Goal: Task Accomplishment & Management: Use online tool/utility

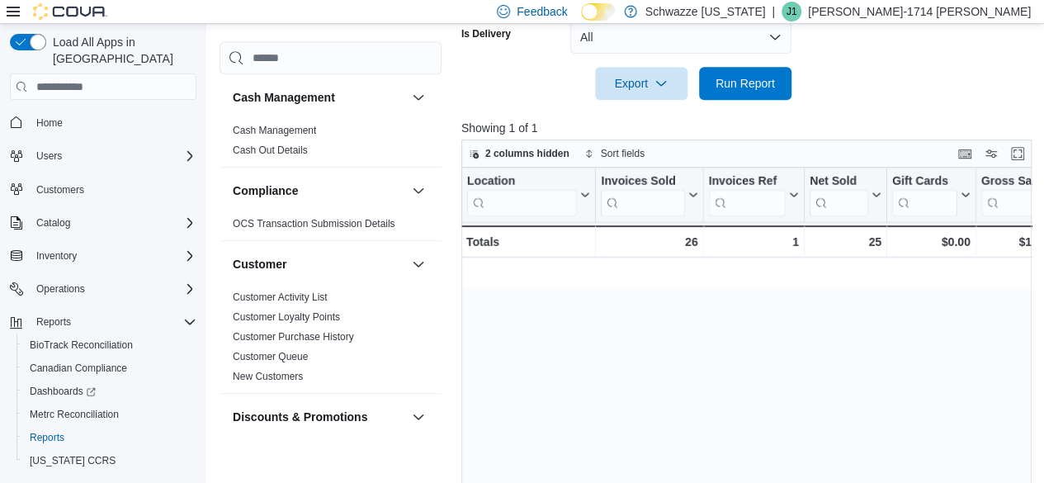
scroll to position [0, 889]
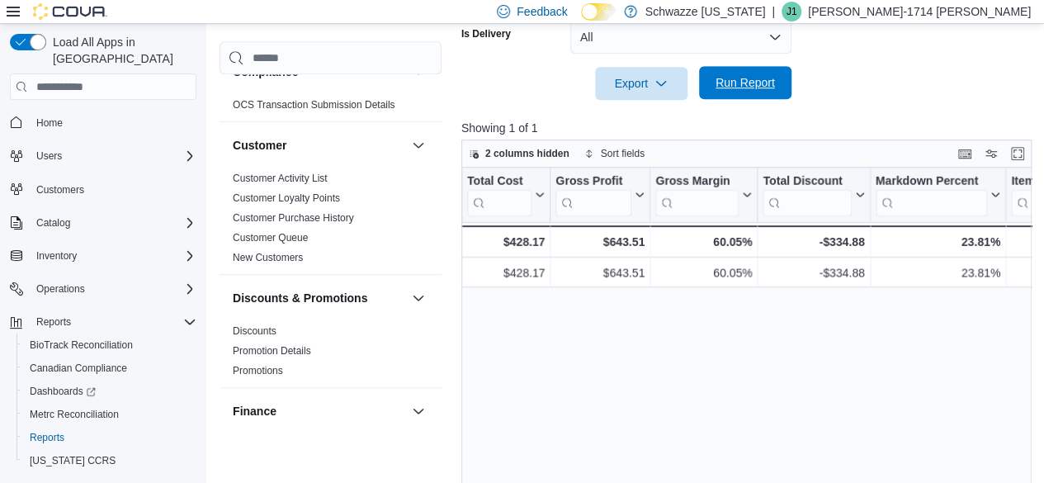
click at [740, 95] on span "Run Report" at bounding box center [745, 82] width 73 height 33
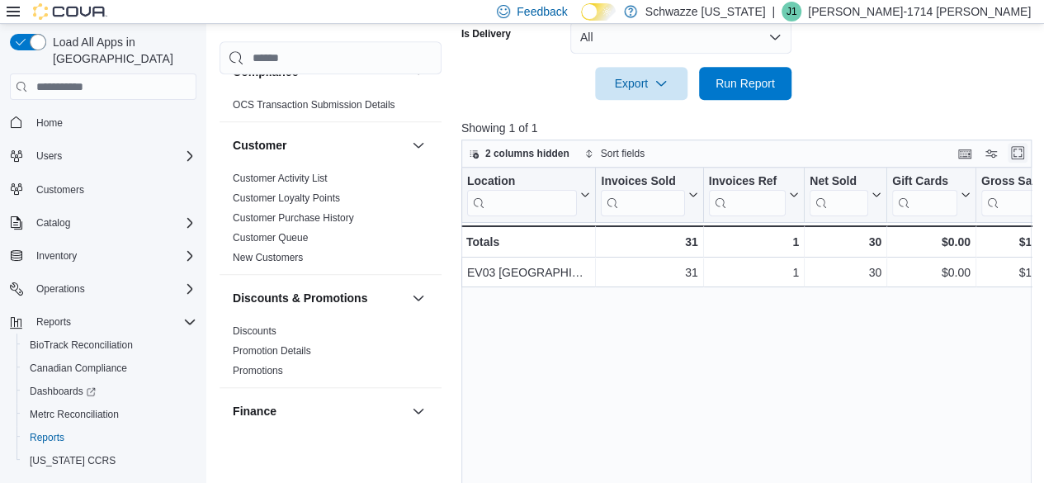
click at [1022, 153] on button "Enter fullscreen" at bounding box center [1017, 153] width 20 height 20
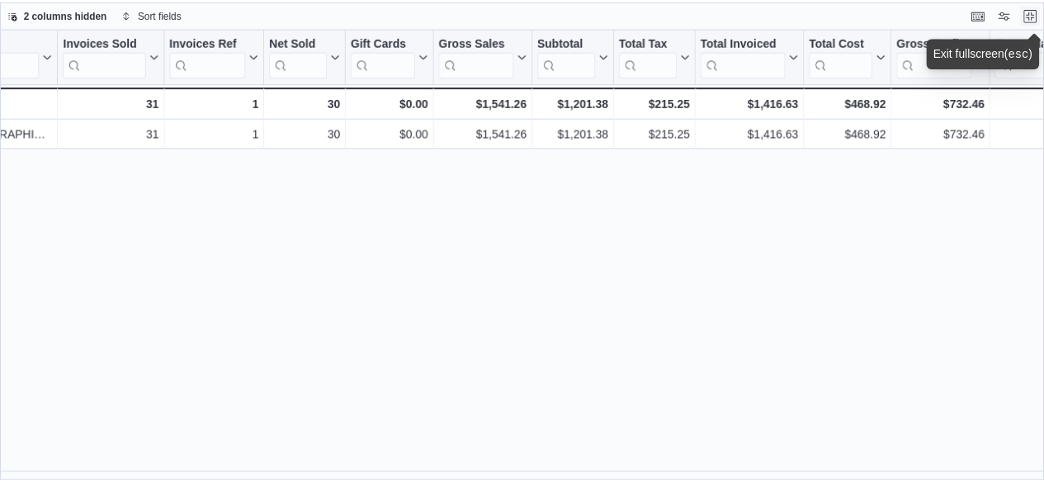
scroll to position [0, 71]
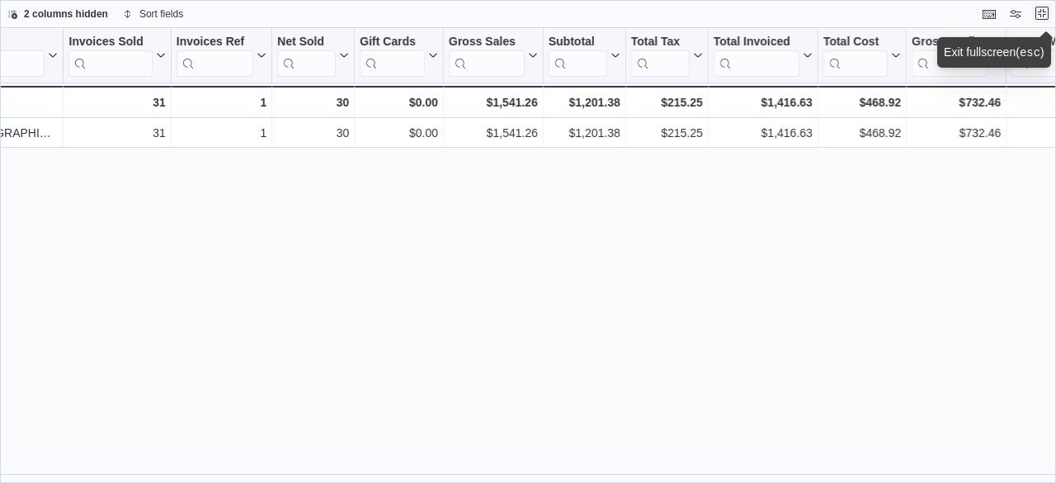
click at [1040, 15] on button "Exit fullscreen" at bounding box center [1042, 13] width 20 height 20
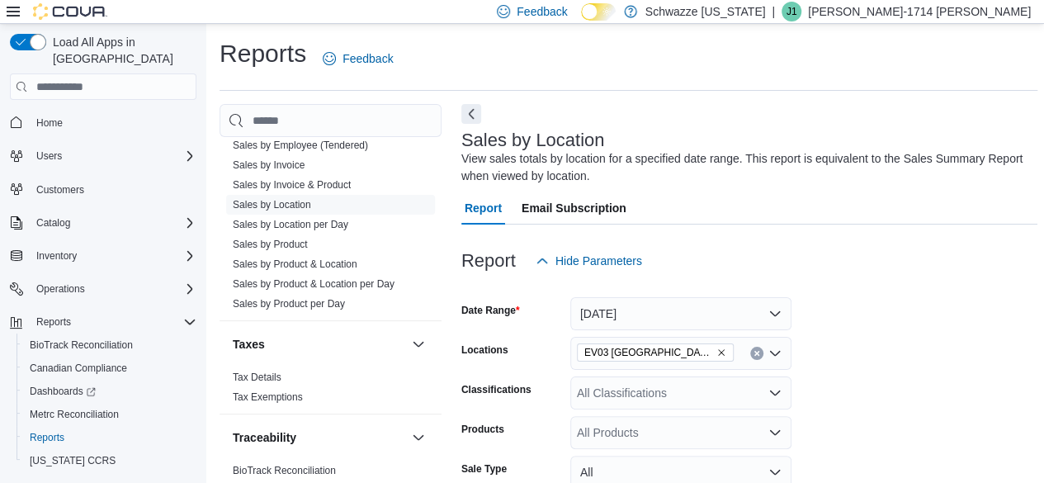
scroll to position [1298, 0]
click at [330, 144] on link "Sales by Employee (Tendered)" at bounding box center [300, 145] width 135 height 12
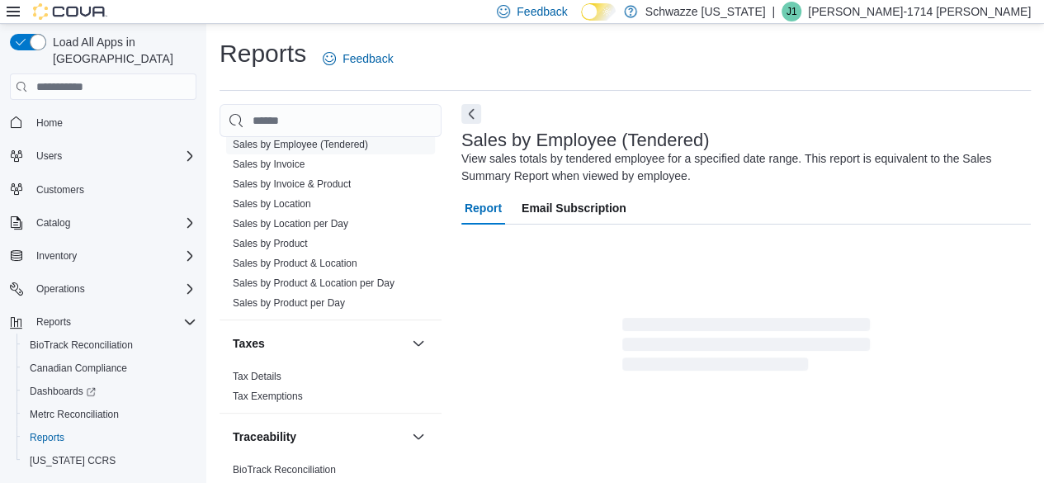
scroll to position [55, 0]
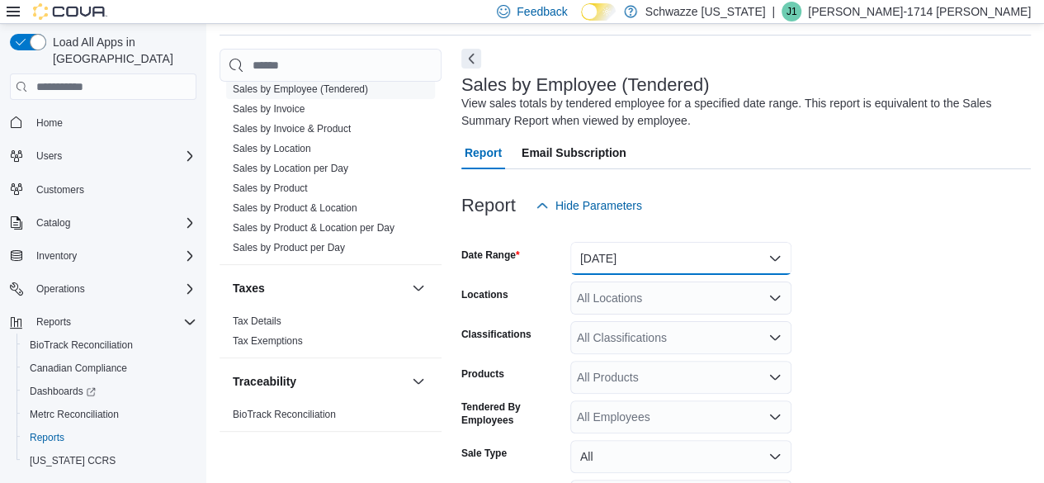
click at [710, 263] on button "[DATE]" at bounding box center [680, 258] width 221 height 33
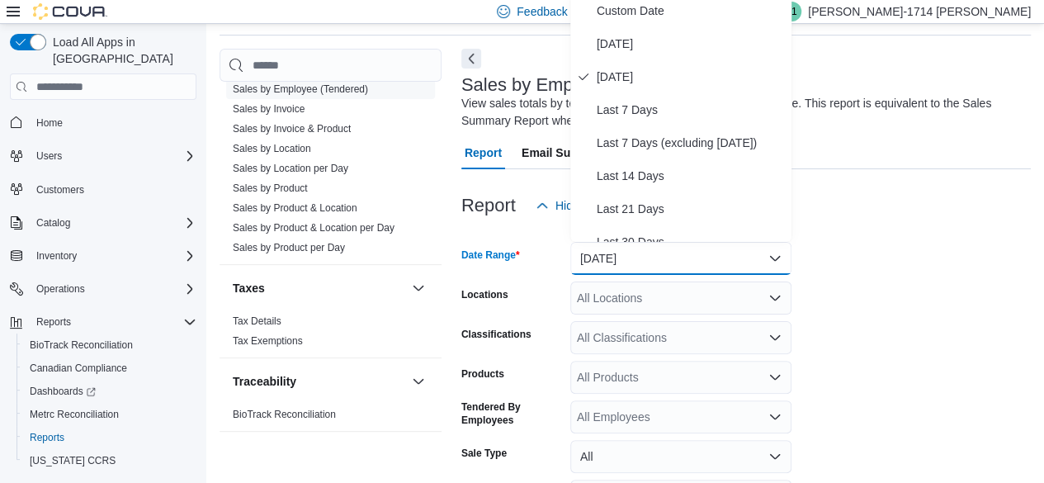
scroll to position [50, 0]
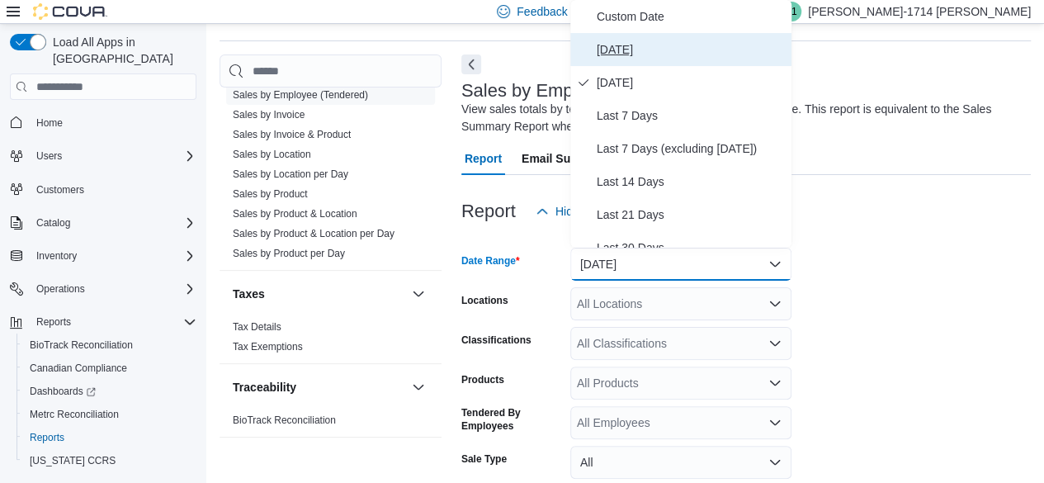
click at [665, 45] on span "[DATE]" at bounding box center [691, 50] width 188 height 20
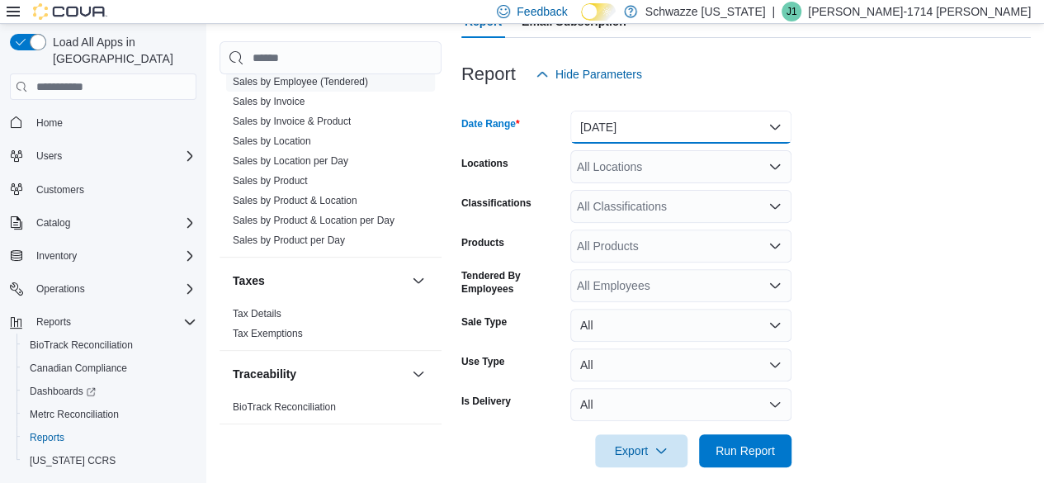
scroll to position [203, 0]
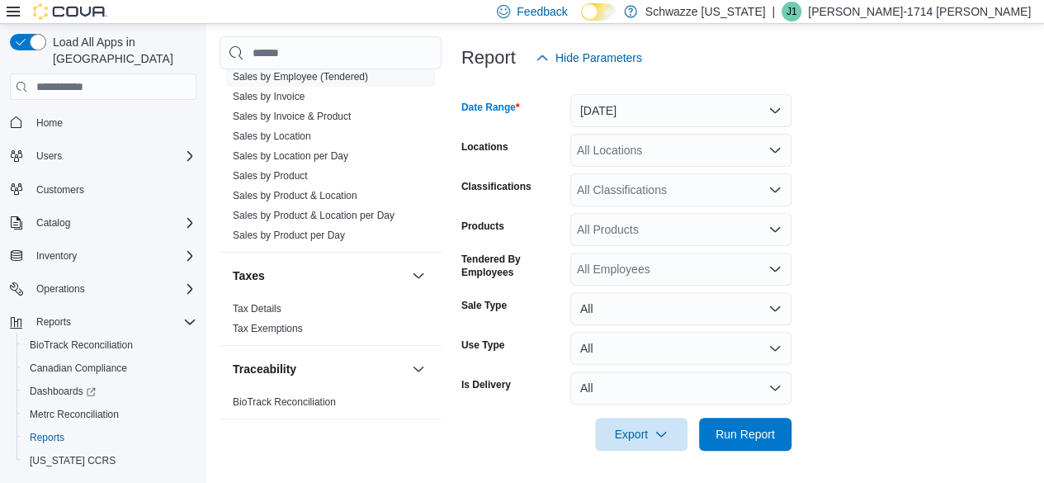
click at [634, 159] on div "All Locations" at bounding box center [680, 150] width 221 height 33
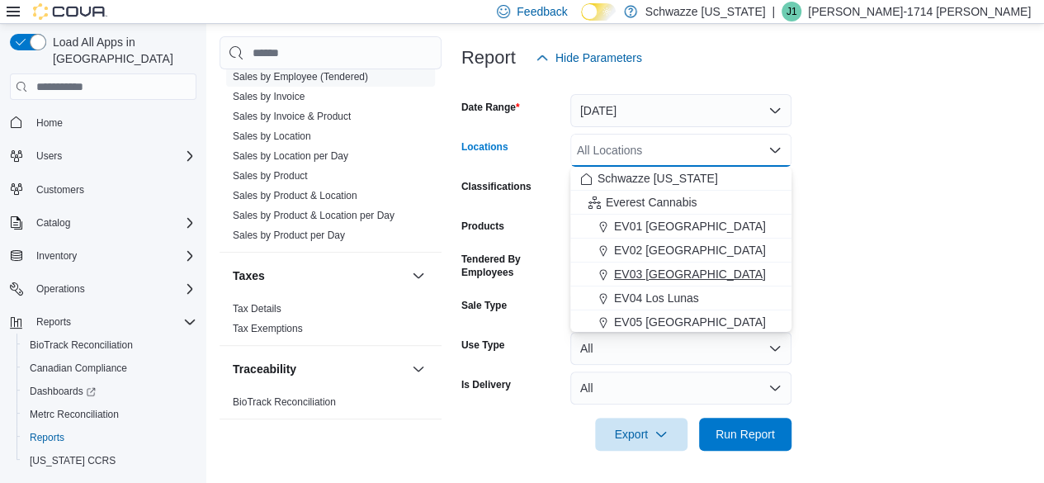
click at [702, 272] on span "EV03 [GEOGRAPHIC_DATA]" at bounding box center [690, 274] width 152 height 17
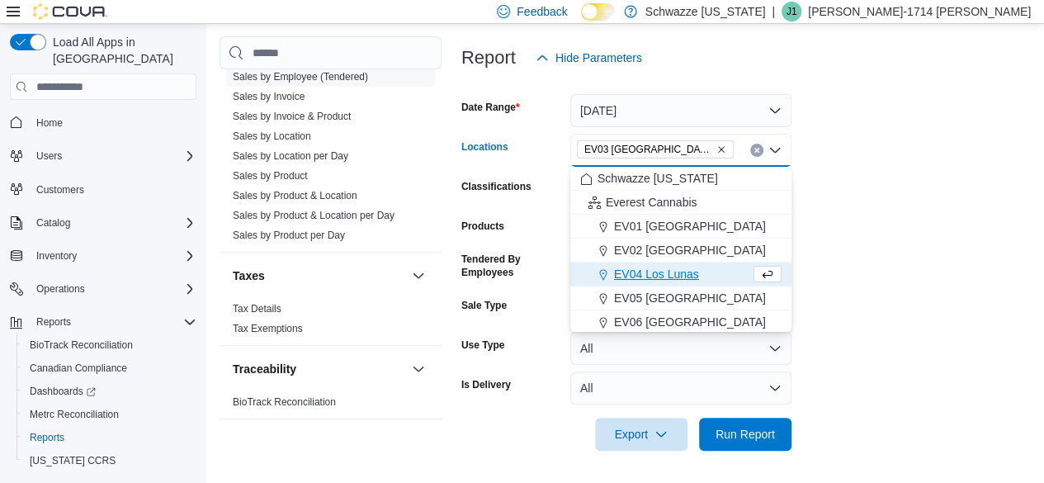
click at [1007, 346] on form "Date Range [DATE] Locations [GEOGRAPHIC_DATA] [GEOGRAPHIC_DATA] box. Selected. …" at bounding box center [745, 262] width 569 height 376
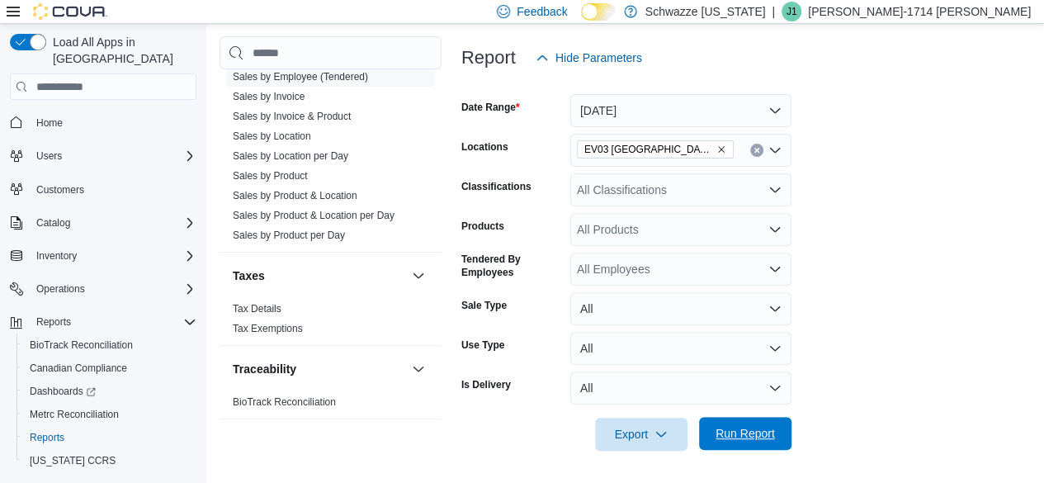
click at [776, 431] on span "Run Report" at bounding box center [745, 433] width 73 height 33
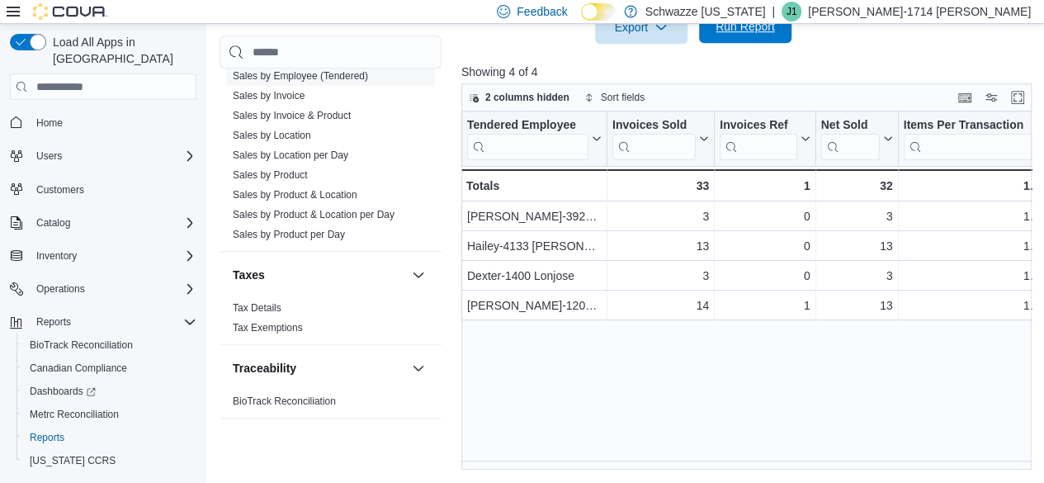
click at [766, 29] on span "Run Report" at bounding box center [744, 26] width 59 height 17
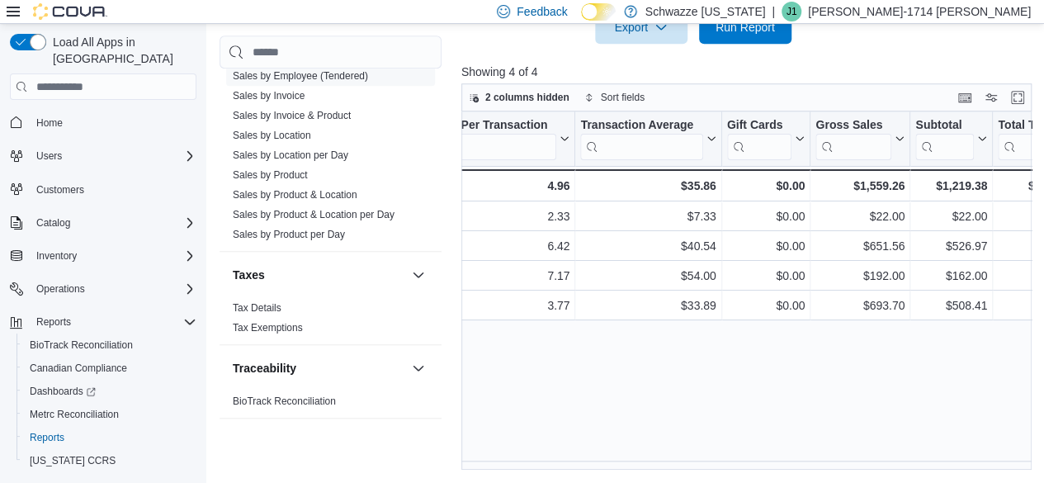
scroll to position [0, 635]
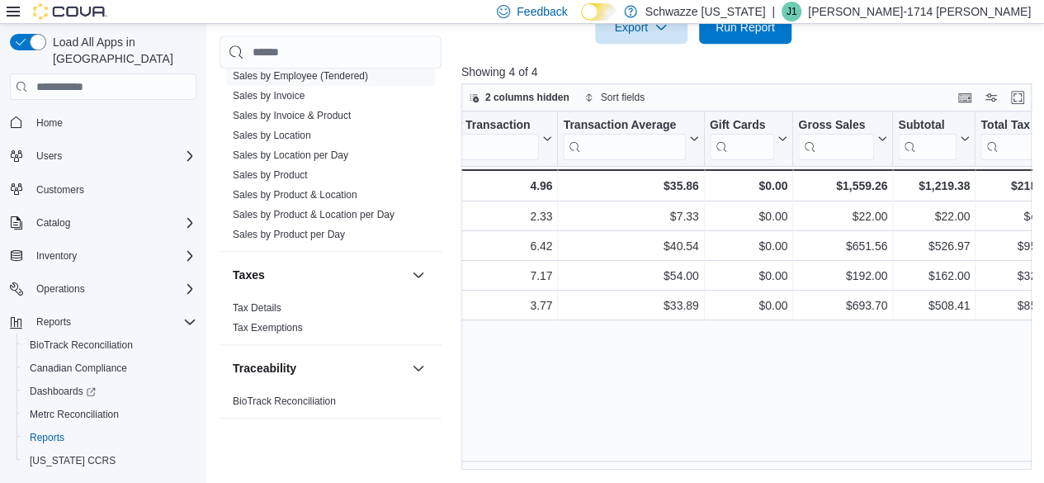
drag, startPoint x: 627, startPoint y: 437, endPoint x: 612, endPoint y: 421, distance: 22.2
click at [612, 421] on div "Tendered Employee Click to view column header actions Invoices Sold Click to vi…" at bounding box center [749, 290] width 576 height 359
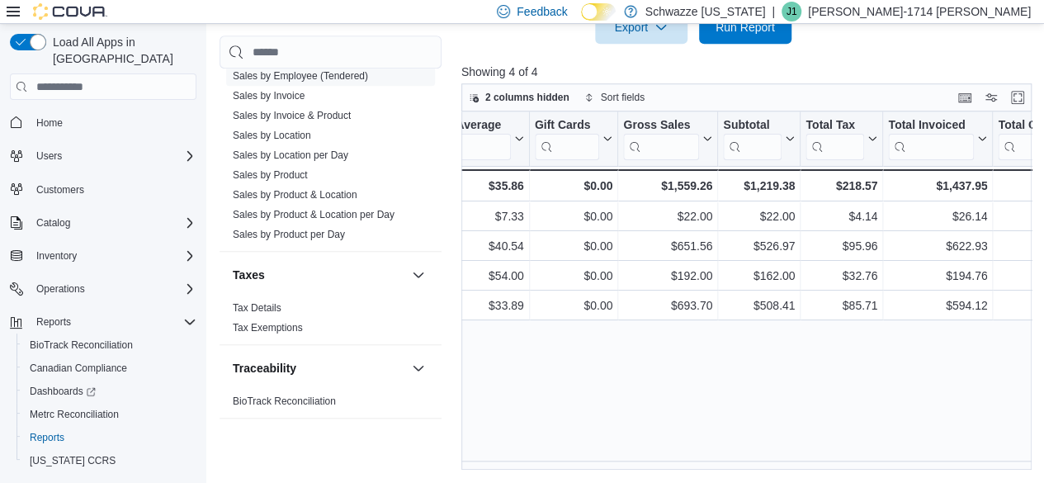
scroll to position [0, 838]
